Goal: Task Accomplishment & Management: Manage account settings

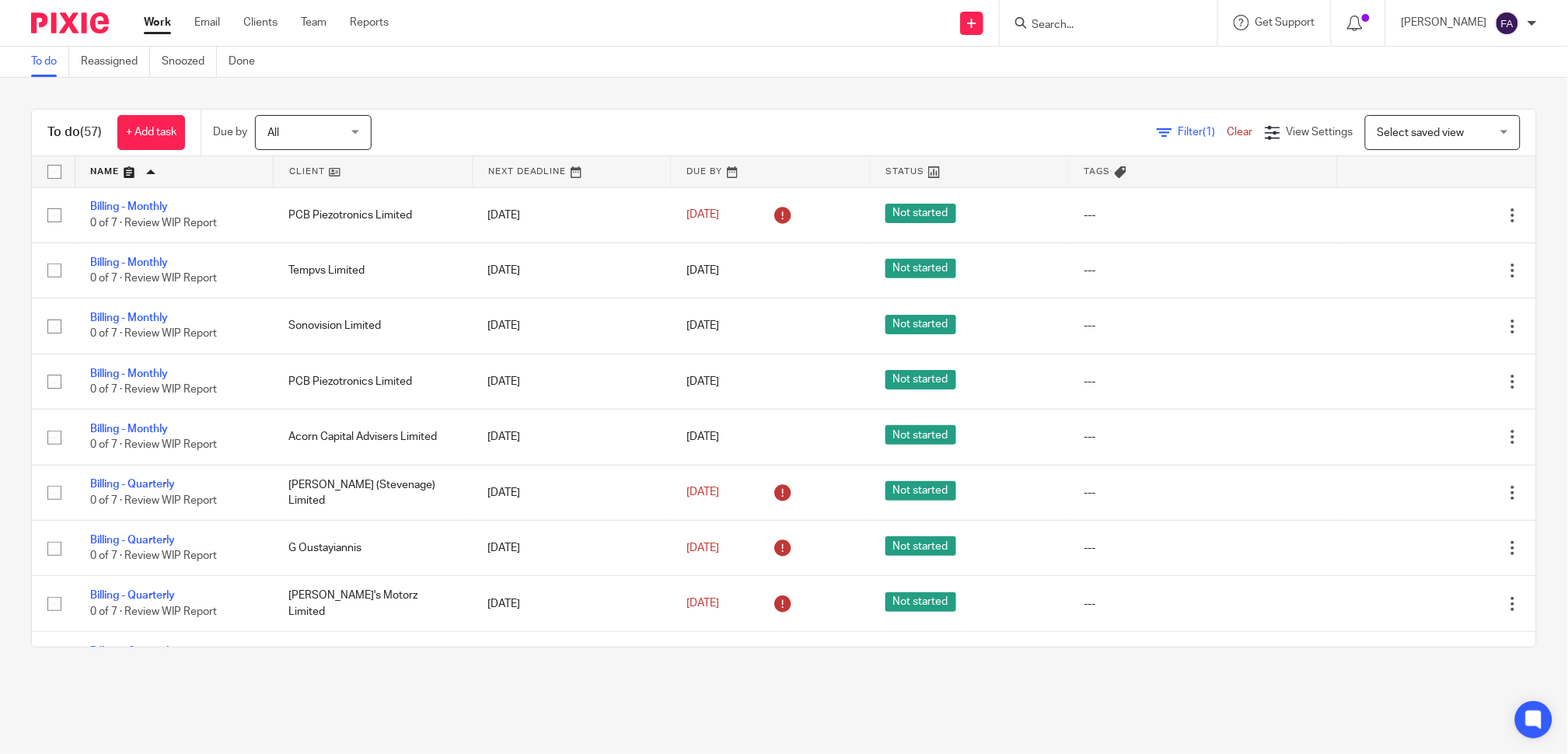
click at [305, 174] on link at bounding box center [373, 171] width 198 height 31
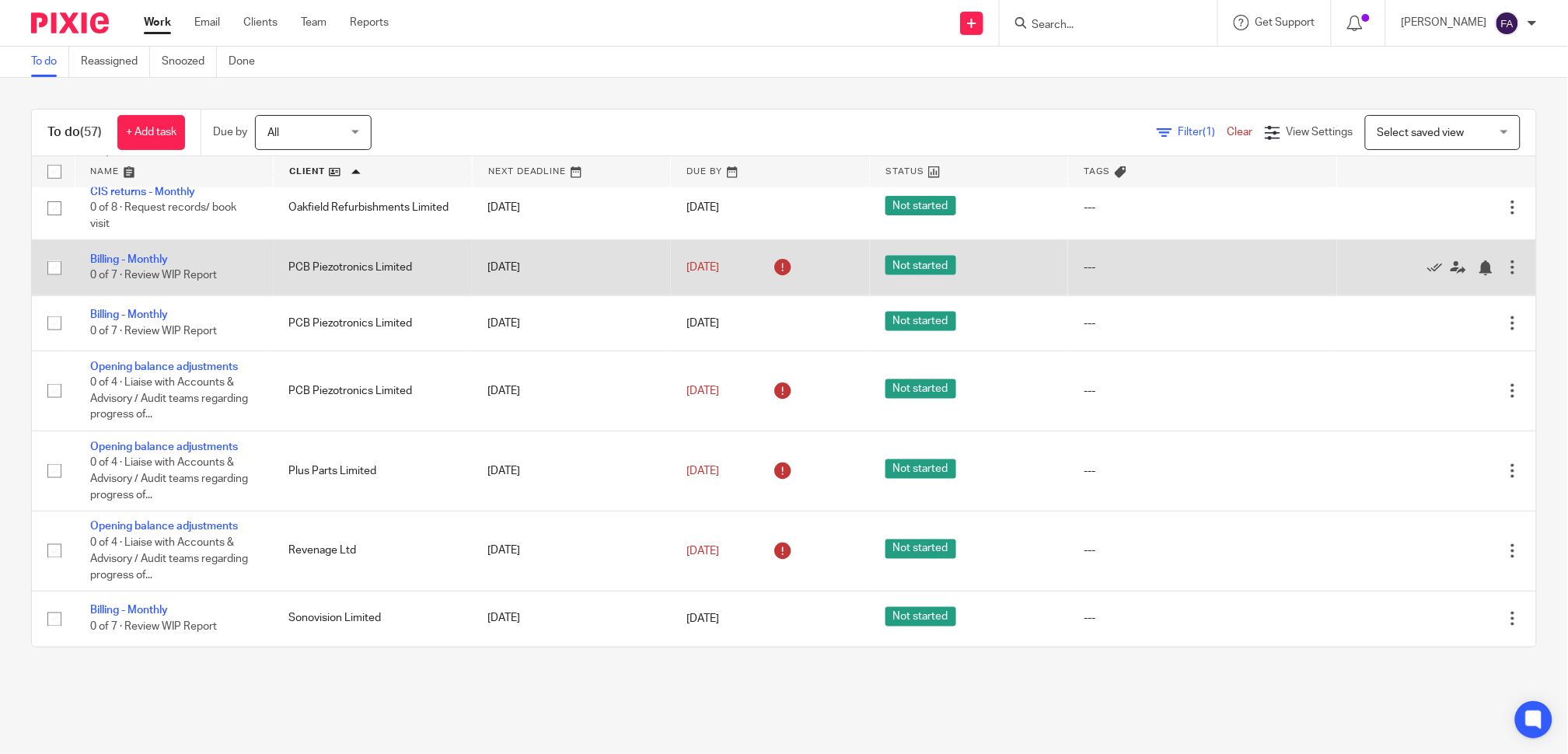
scroll to position [2591, 0]
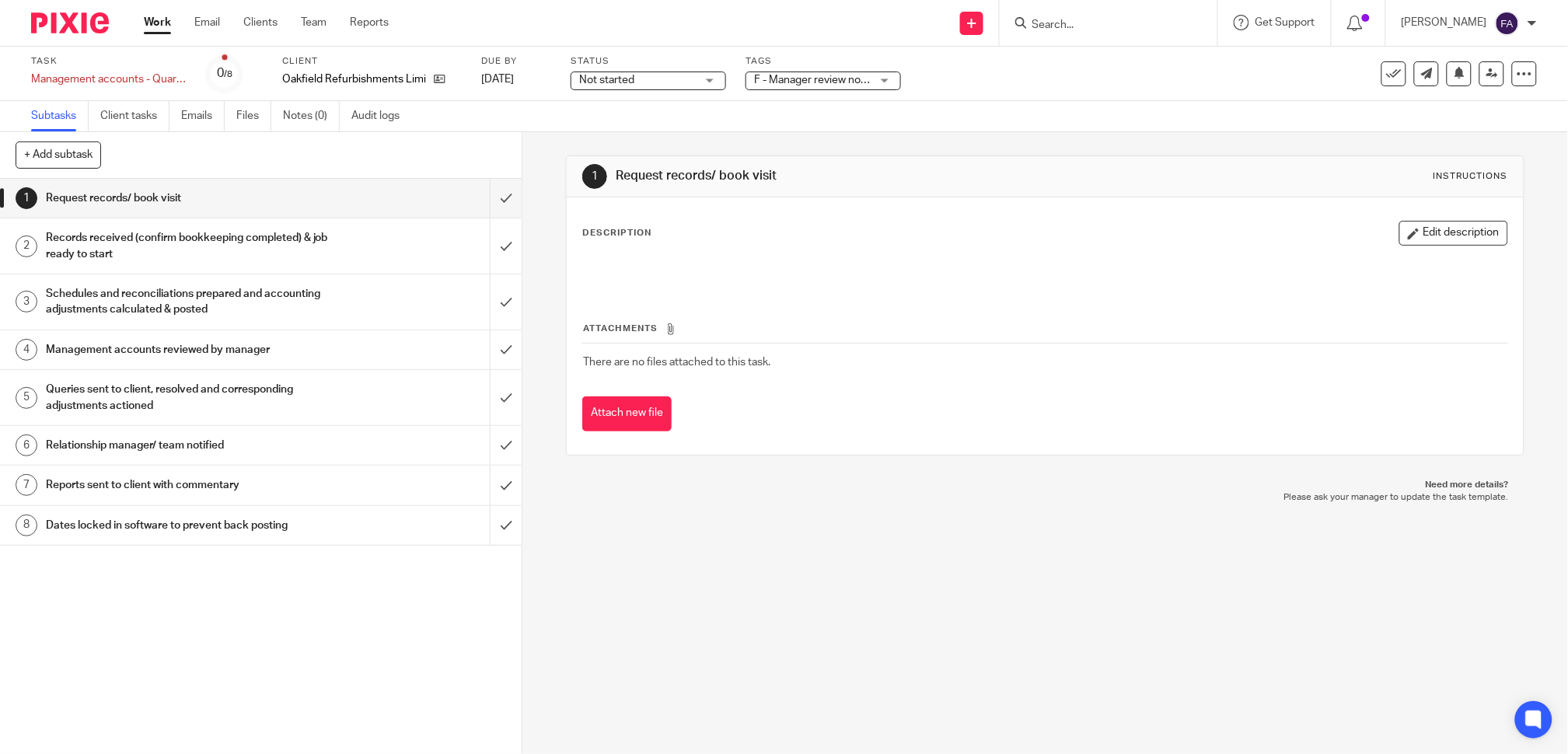
click at [238, 355] on h1 "Management accounts reviewed by manager" at bounding box center [189, 349] width 286 height 23
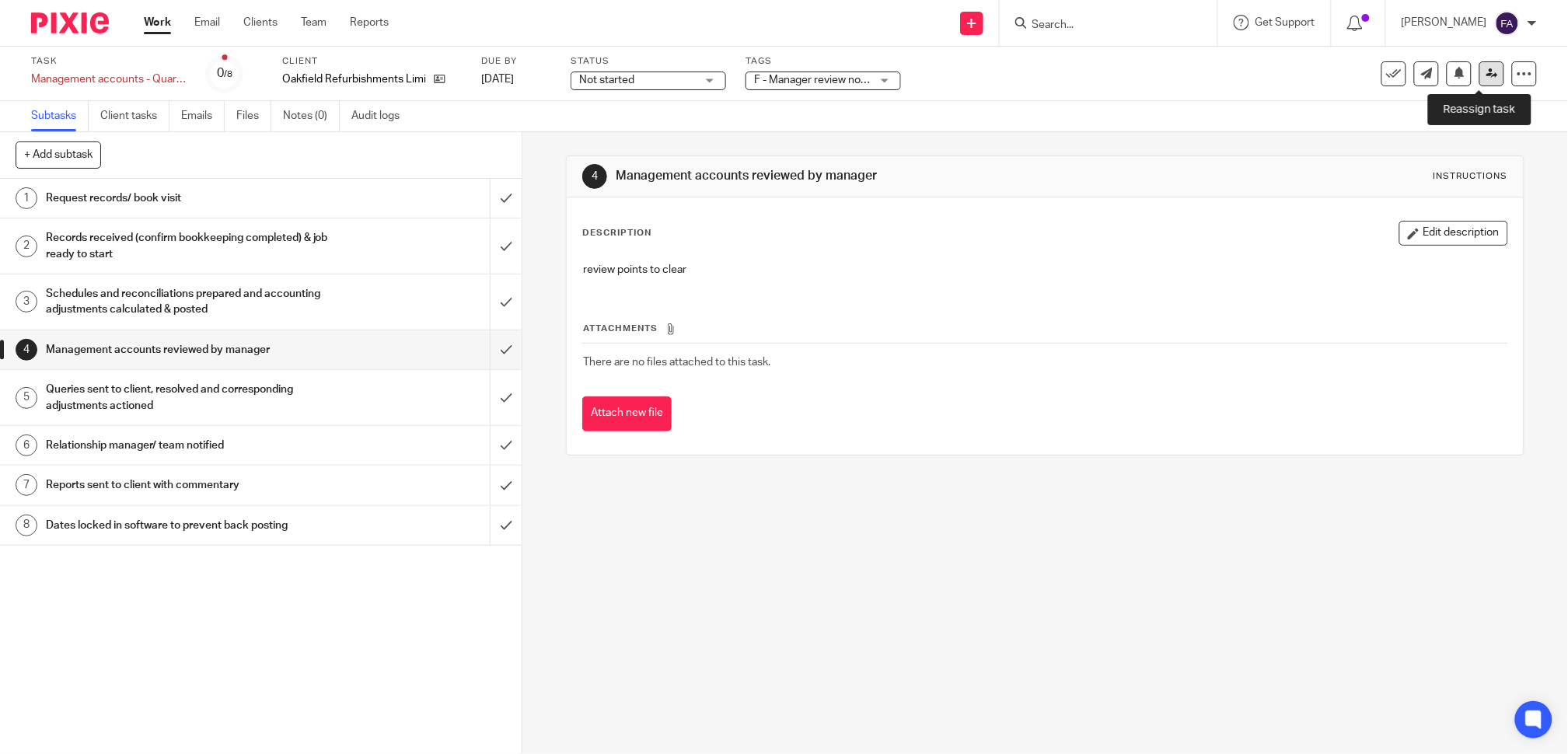
click at [1487, 74] on icon at bounding box center [1492, 73] width 11 height 11
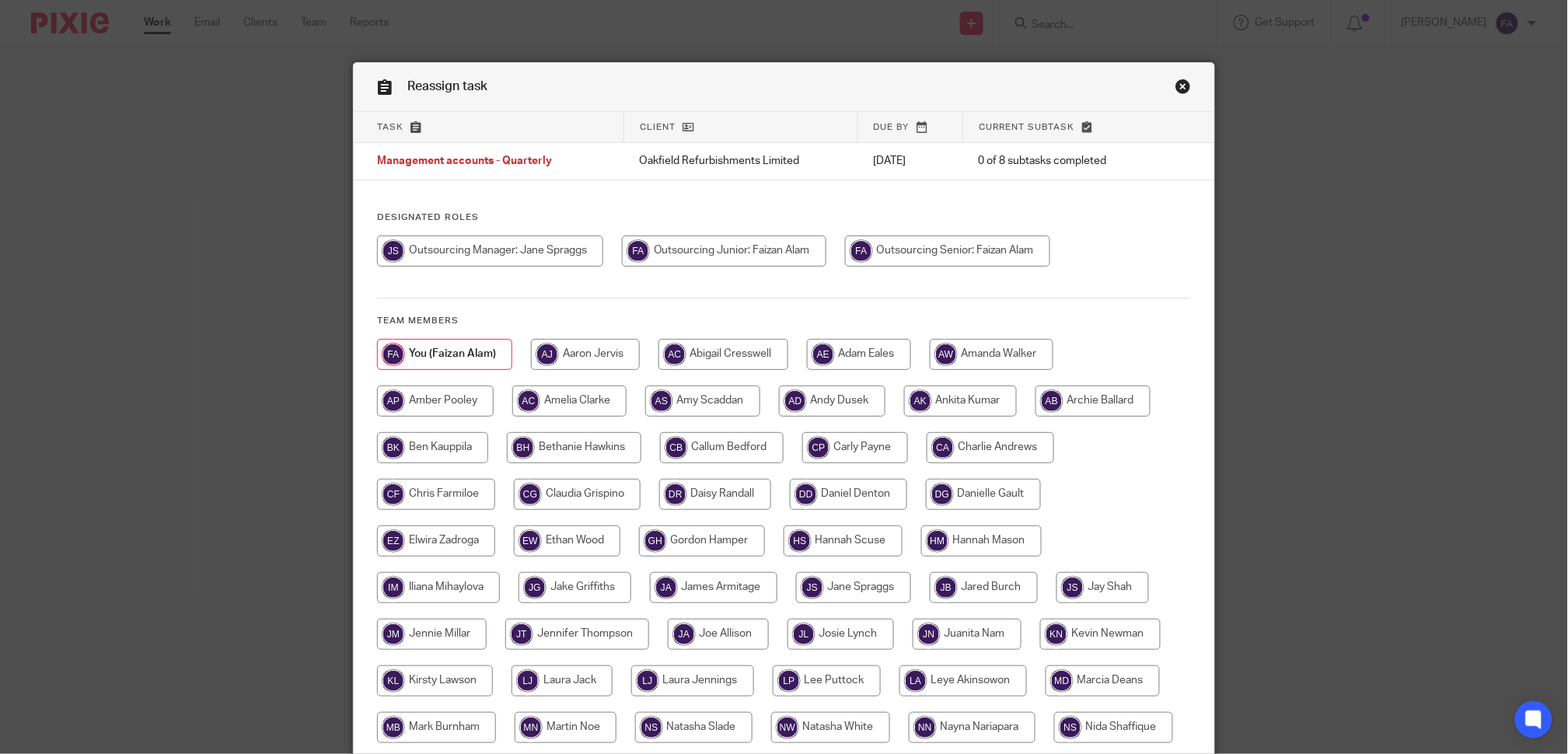
click at [557, 263] on input "radio" at bounding box center [491, 250] width 226 height 31
radio input "true"
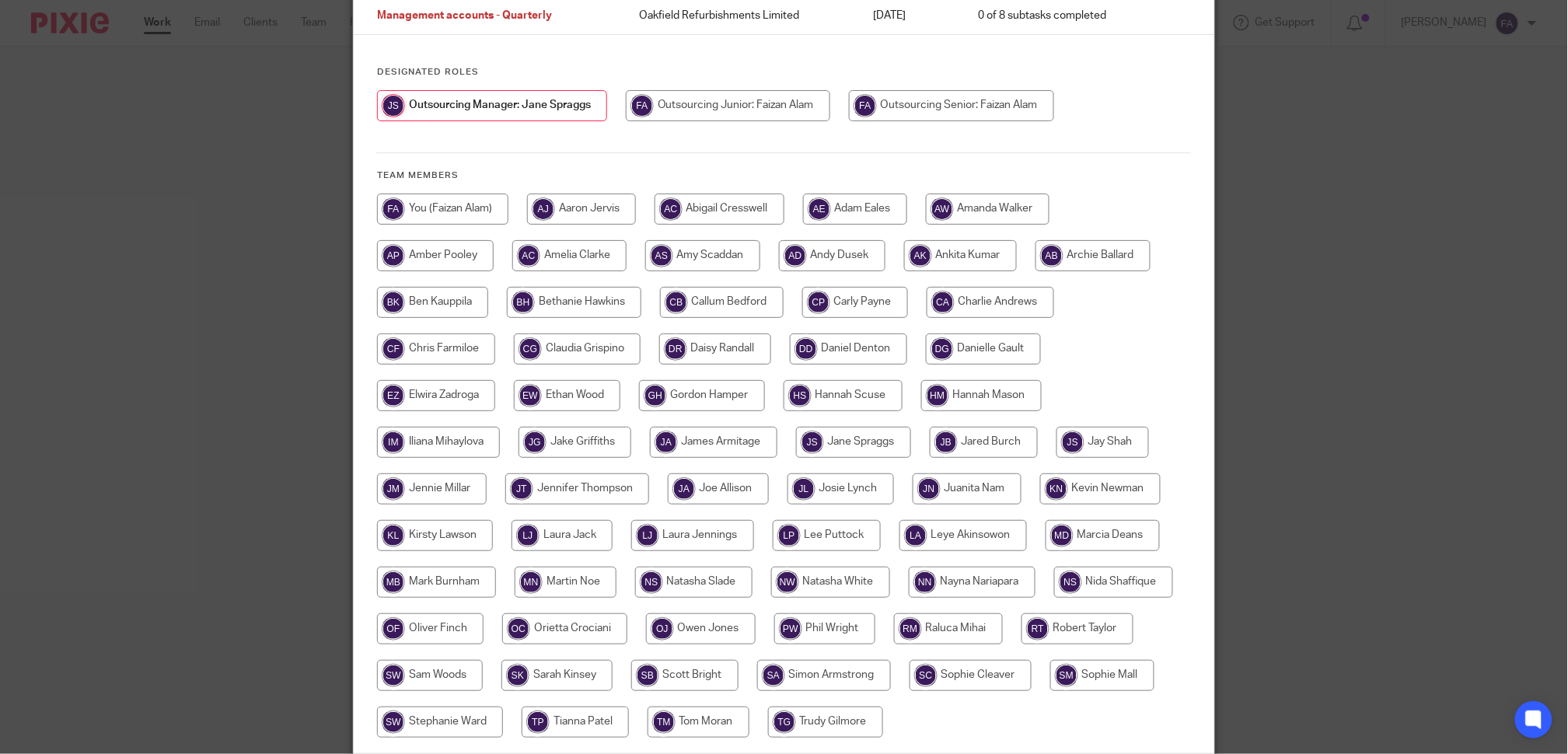
scroll to position [274, 0]
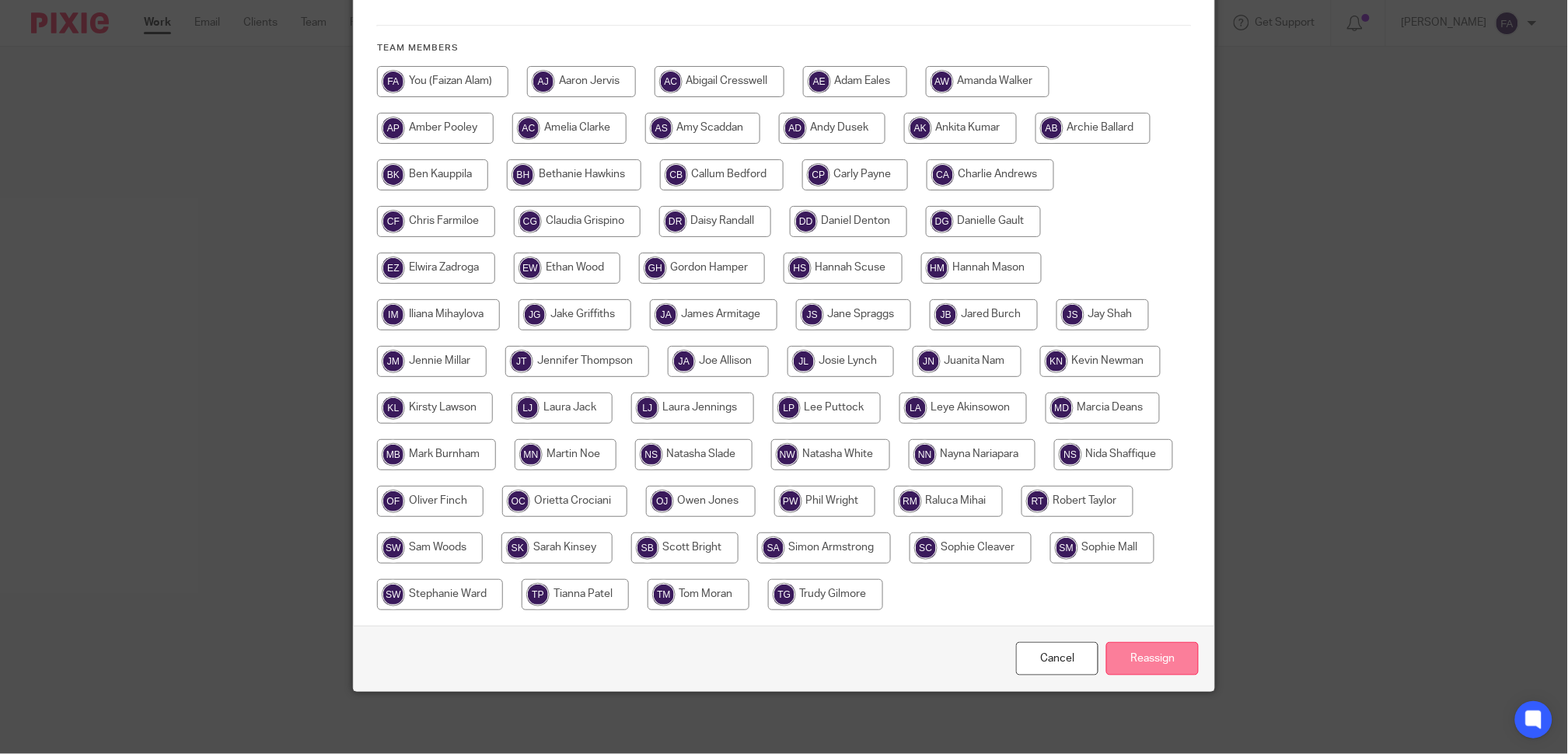
click at [1138, 654] on input "Reassign" at bounding box center [1152, 659] width 93 height 34
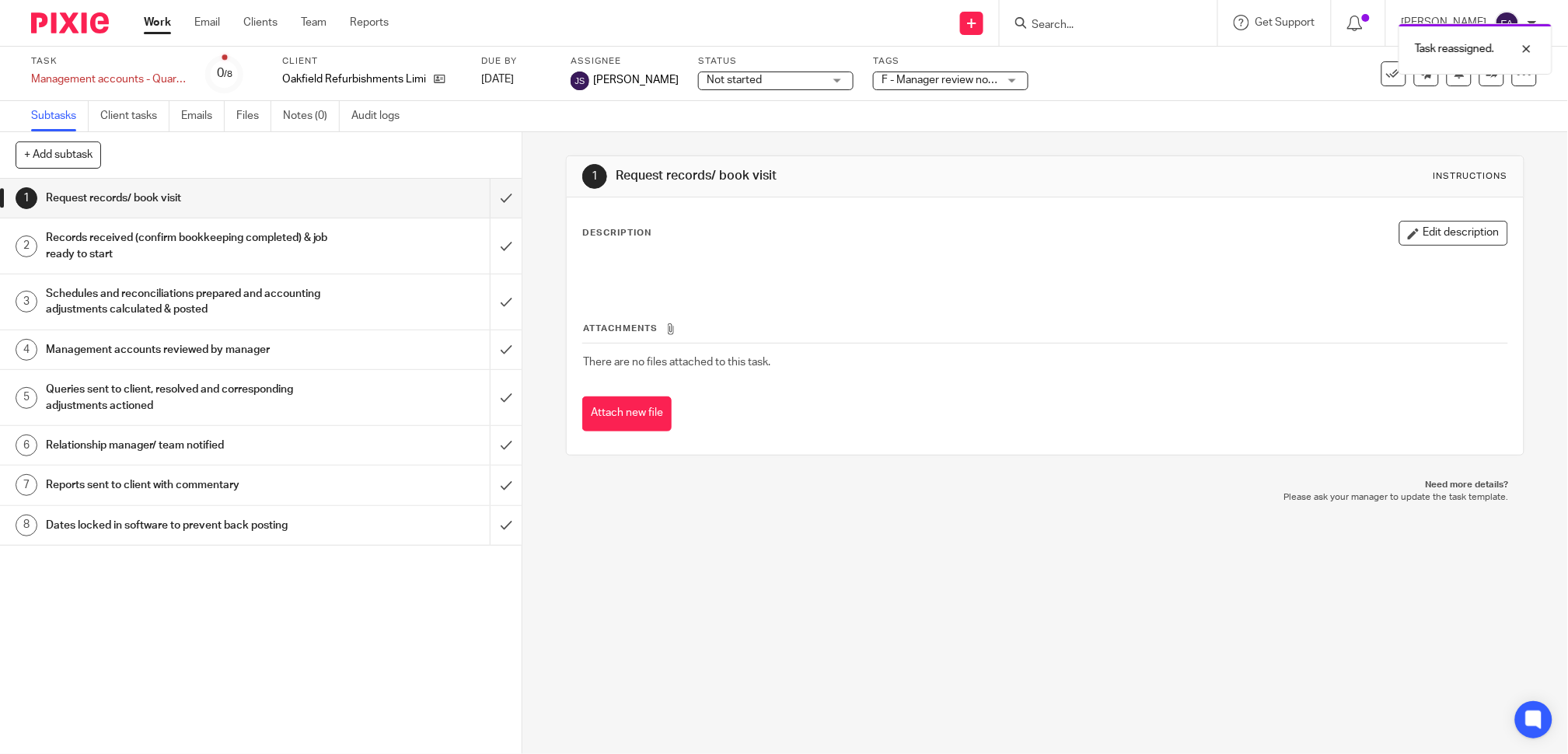
click at [900, 72] on div "Task reassigned." at bounding box center [1168, 45] width 769 height 59
click at [899, 81] on span "F - Manager review notes to be actioned" at bounding box center [978, 80] width 194 height 11
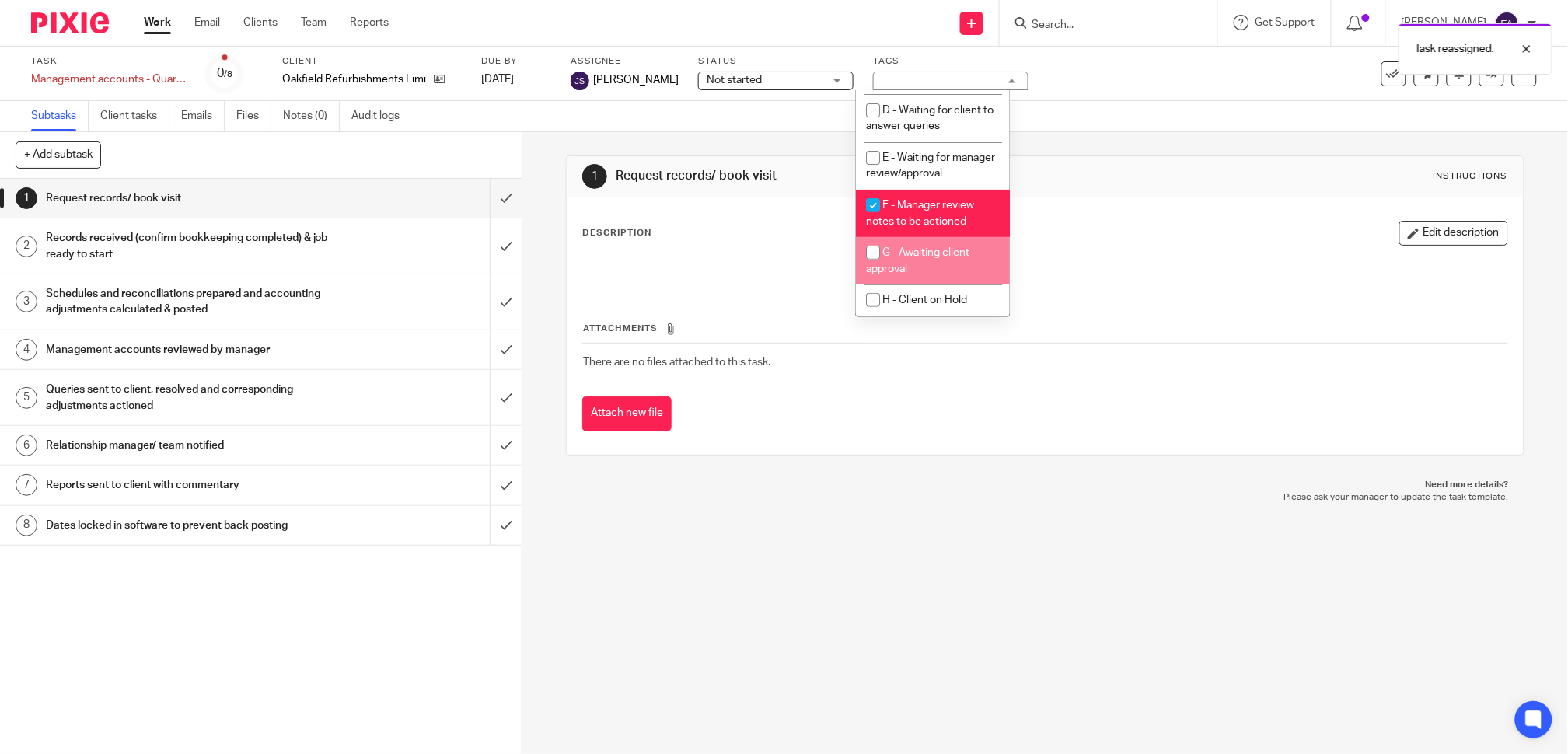
scroll to position [192, 0]
drag, startPoint x: 939, startPoint y: 204, endPoint x: 923, endPoint y: 173, distance: 34.9
click at [938, 204] on span "F - Manager review notes to be actioned" at bounding box center [920, 213] width 108 height 27
checkbox input "false"
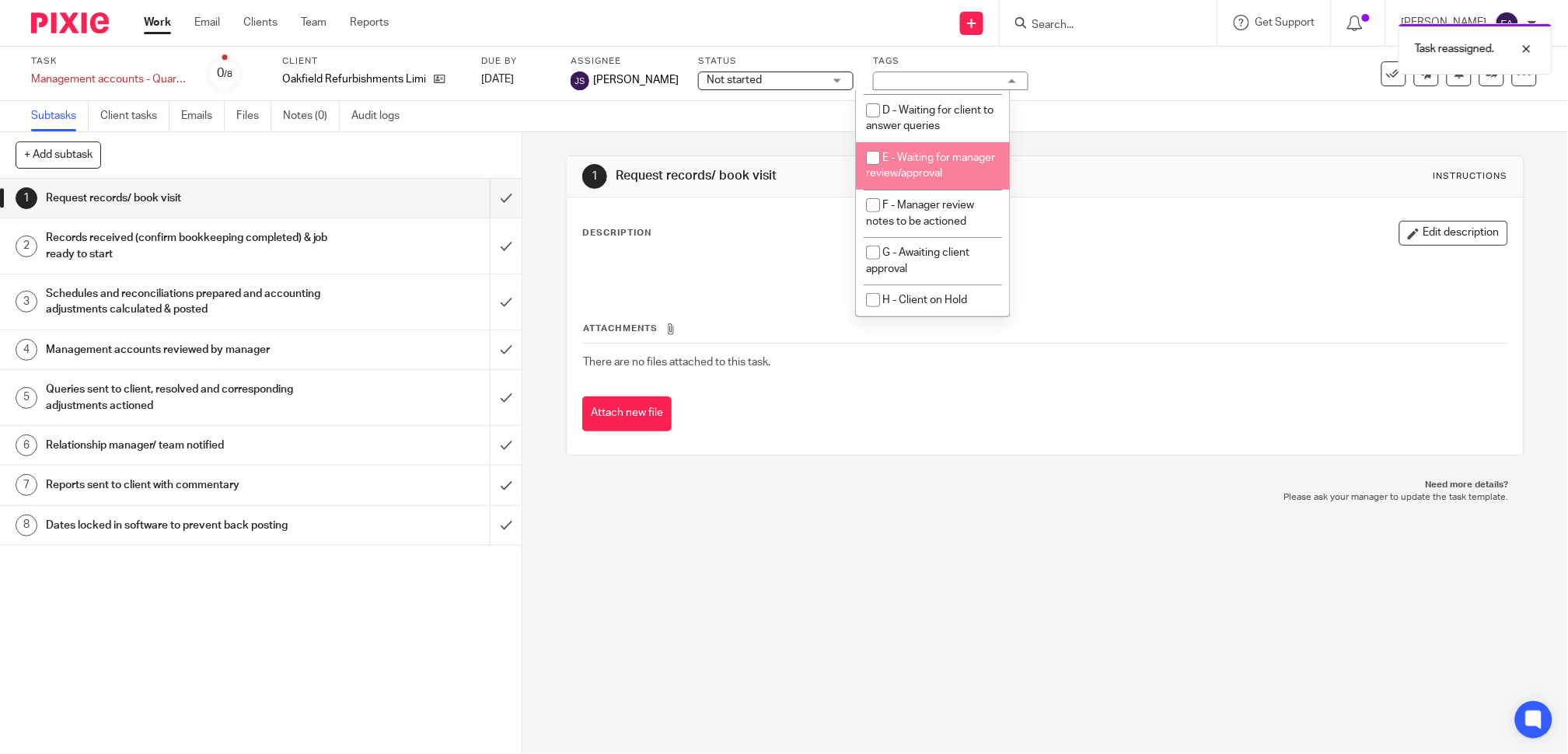
click at [896, 120] on li "D - Waiting for client to answer queries" at bounding box center [933, 118] width 154 height 48
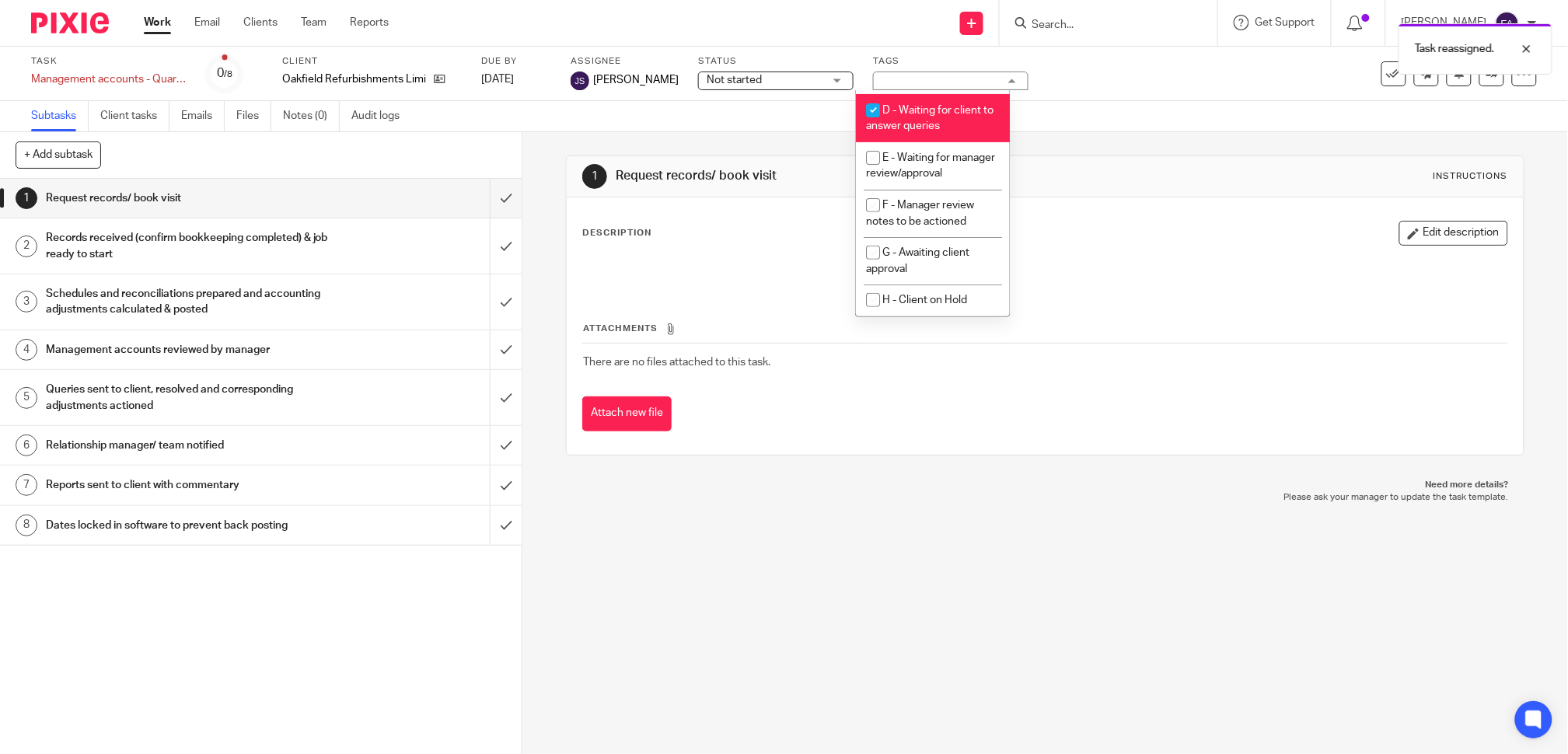
click at [918, 105] on span "D - Waiting for client to answer queries" at bounding box center [930, 118] width 127 height 27
checkbox input "false"
click at [921, 146] on li "E - Waiting for manager review/approval" at bounding box center [933, 165] width 154 height 48
checkbox input "true"
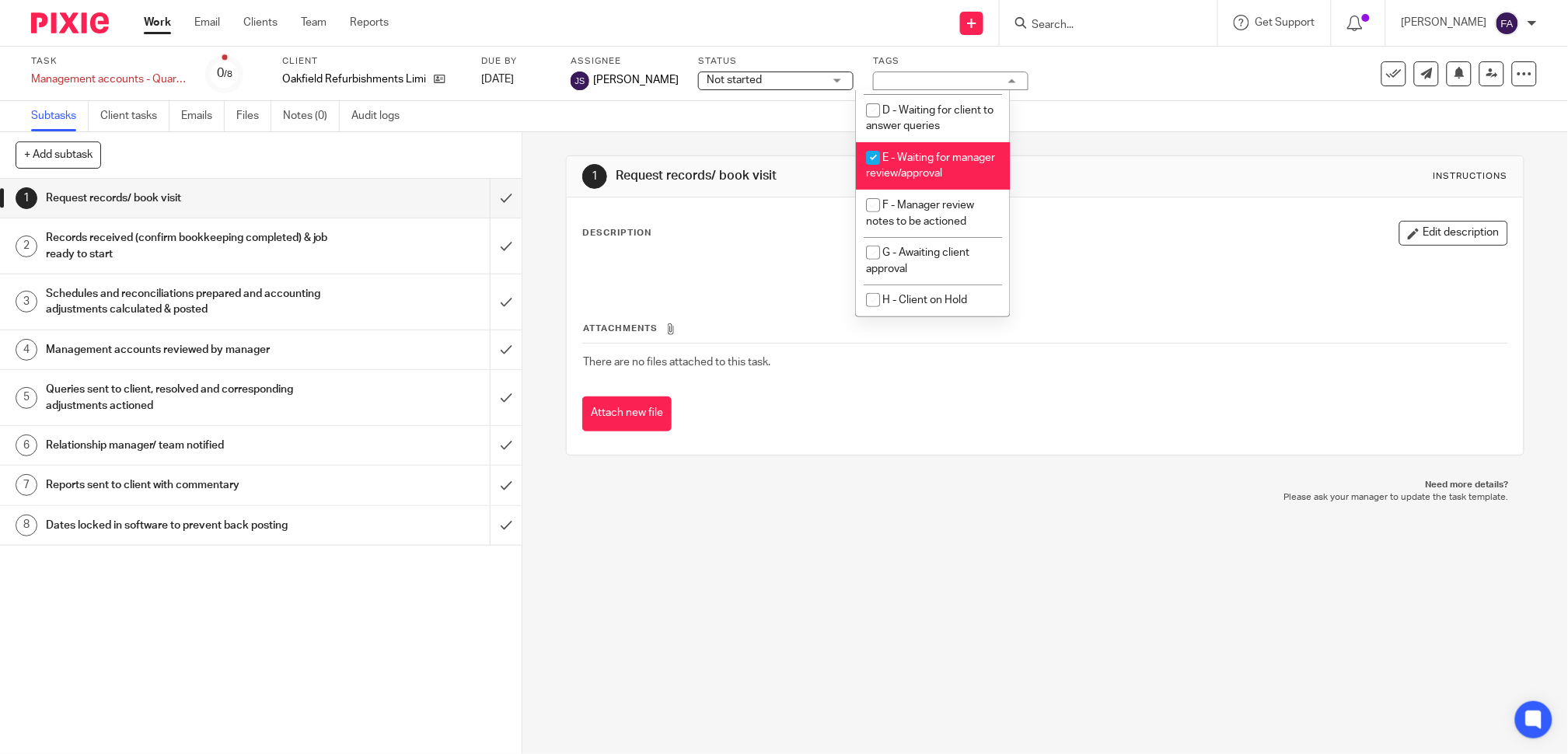
click at [1066, 140] on div "1 Request records/ book visit Instructions Description Edit description Attachm…" at bounding box center [1046, 305] width 959 height 347
